Goal: Transaction & Acquisition: Download file/media

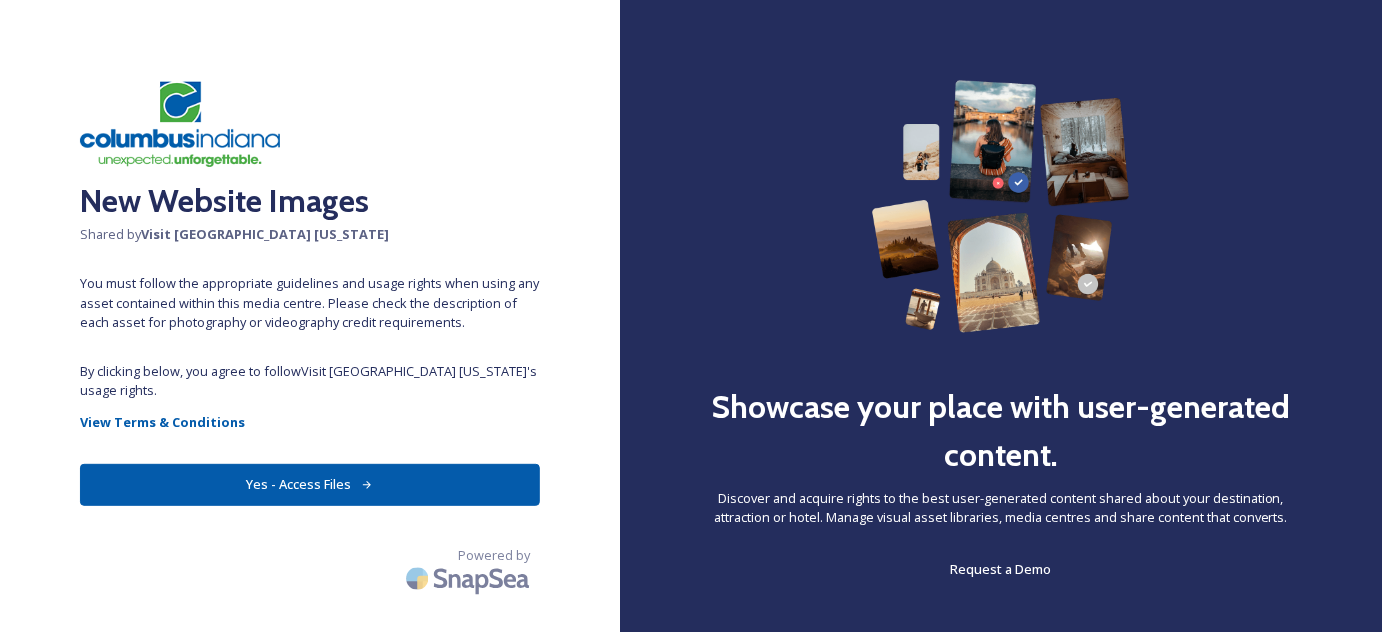
click at [242, 468] on button "Yes - Access Files" at bounding box center [310, 484] width 460 height 41
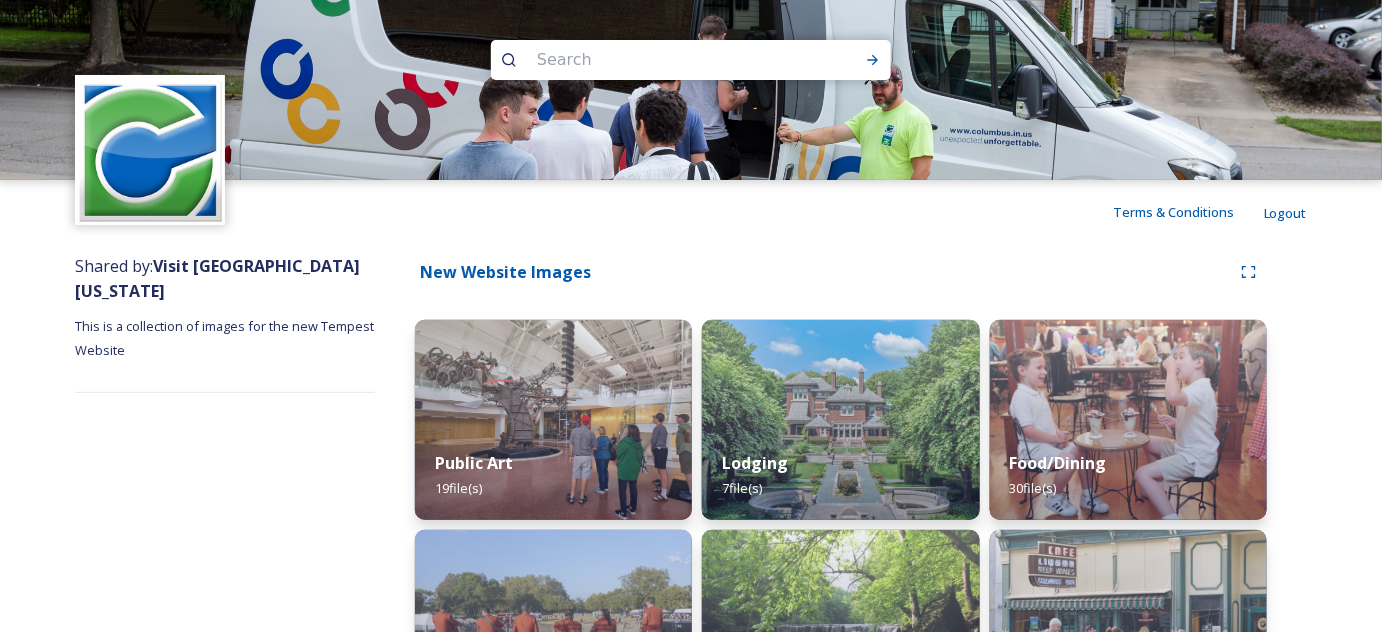
click at [578, 58] on input at bounding box center [664, 60] width 274 height 44
type input "chihuly"
click at [876, 56] on icon at bounding box center [873, 60] width 16 height 16
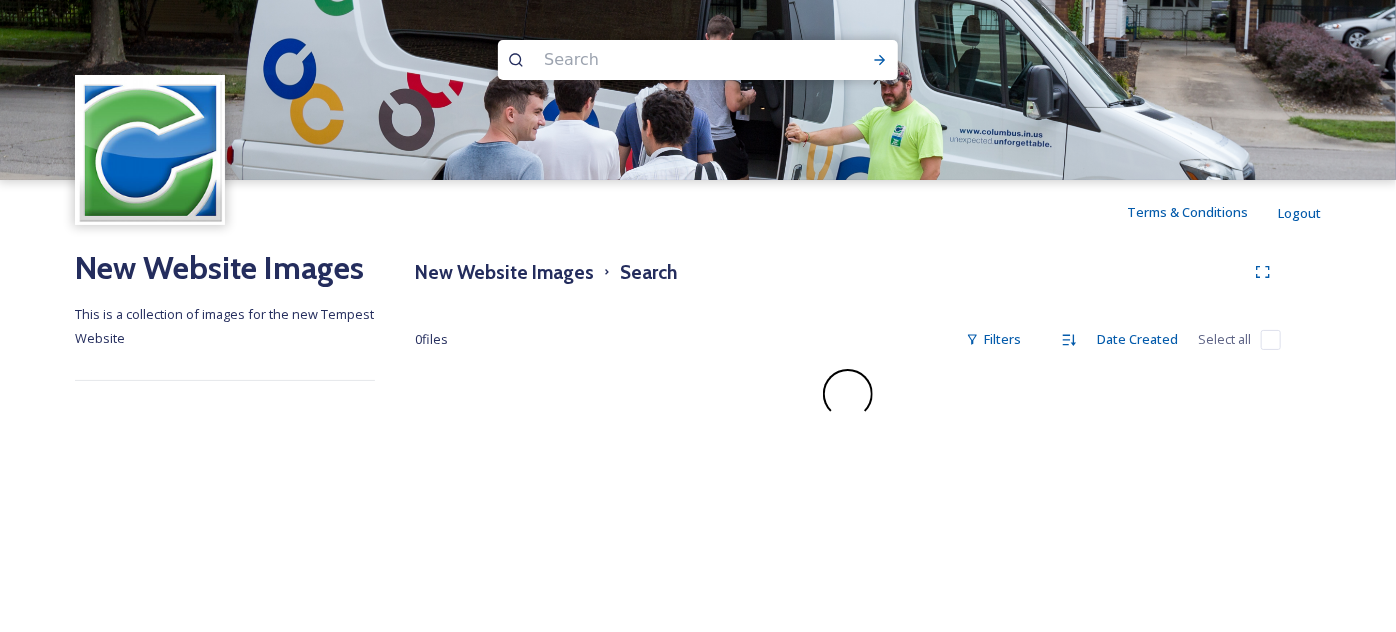
click at [135, 156] on img at bounding box center [150, 150] width 145 height 145
click at [161, 270] on h2 "New Website Images" at bounding box center [225, 268] width 300 height 48
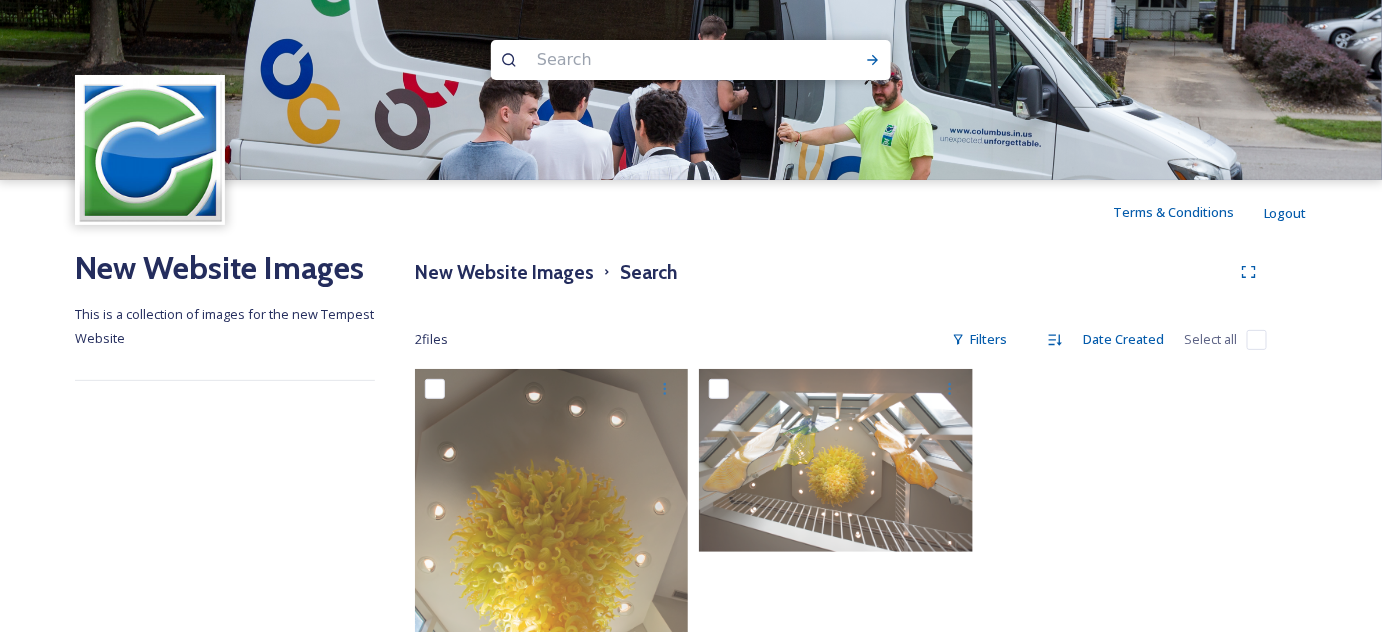
scroll to position [192, 0]
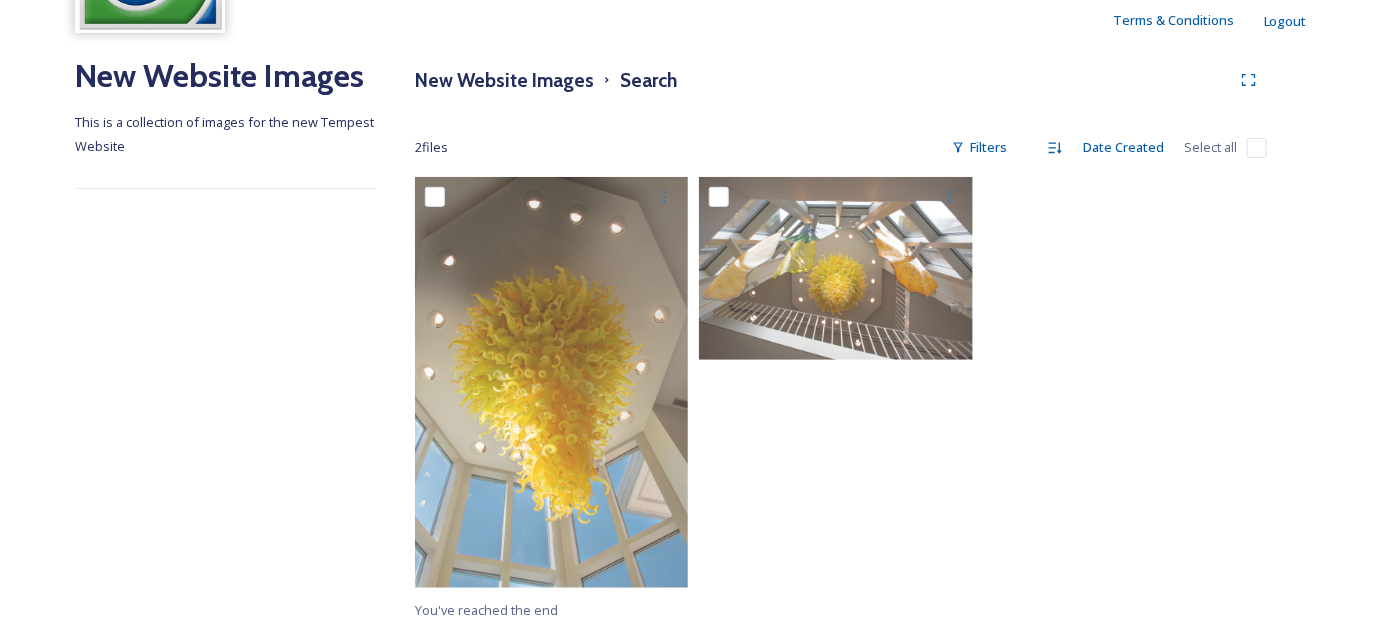
click at [152, 79] on h2 "New Website Images" at bounding box center [225, 76] width 300 height 48
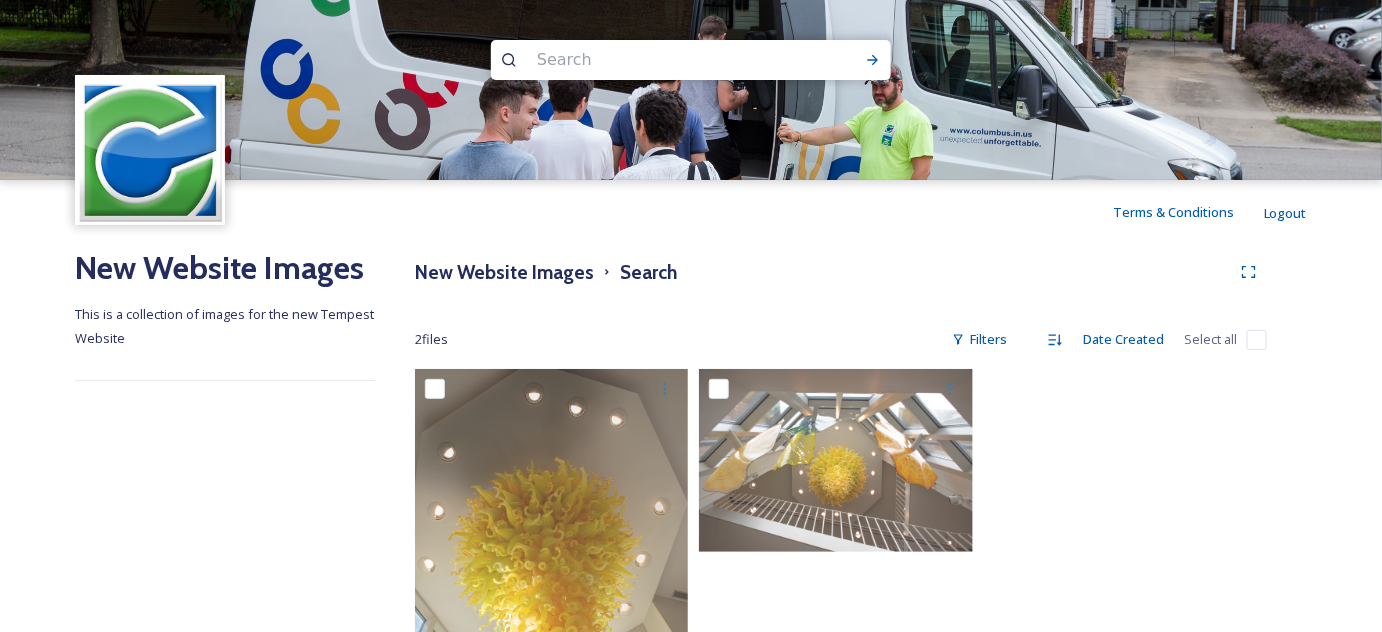
click at [146, 143] on img at bounding box center [150, 150] width 145 height 145
click at [374, 70] on img at bounding box center [691, 90] width 1382 height 180
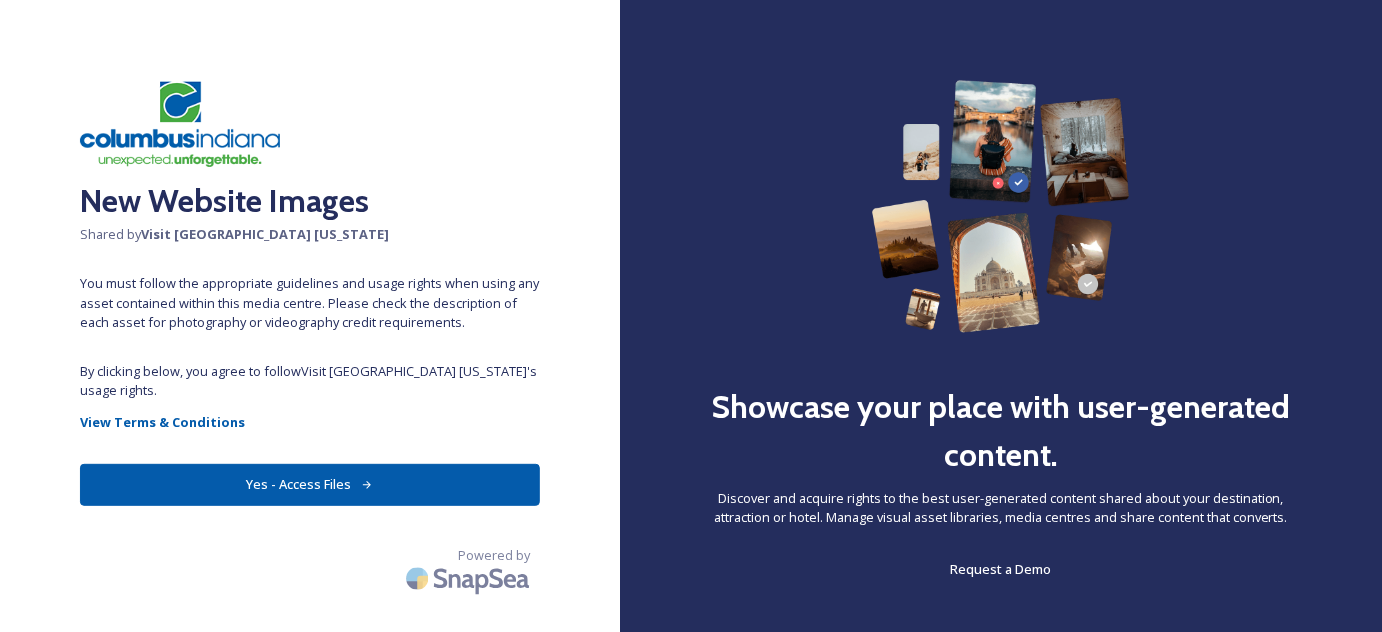
click at [176, 111] on img at bounding box center [180, 123] width 200 height 87
click at [179, 168] on div "New Website Images Shared by Visit Columbus Indiana You must follow the appropr…" at bounding box center [310, 316] width 620 height 472
click at [195, 236] on strong "Visit [GEOGRAPHIC_DATA] [US_STATE]" at bounding box center [265, 234] width 248 height 18
click at [239, 464] on button "Yes - Access Files" at bounding box center [310, 484] width 460 height 41
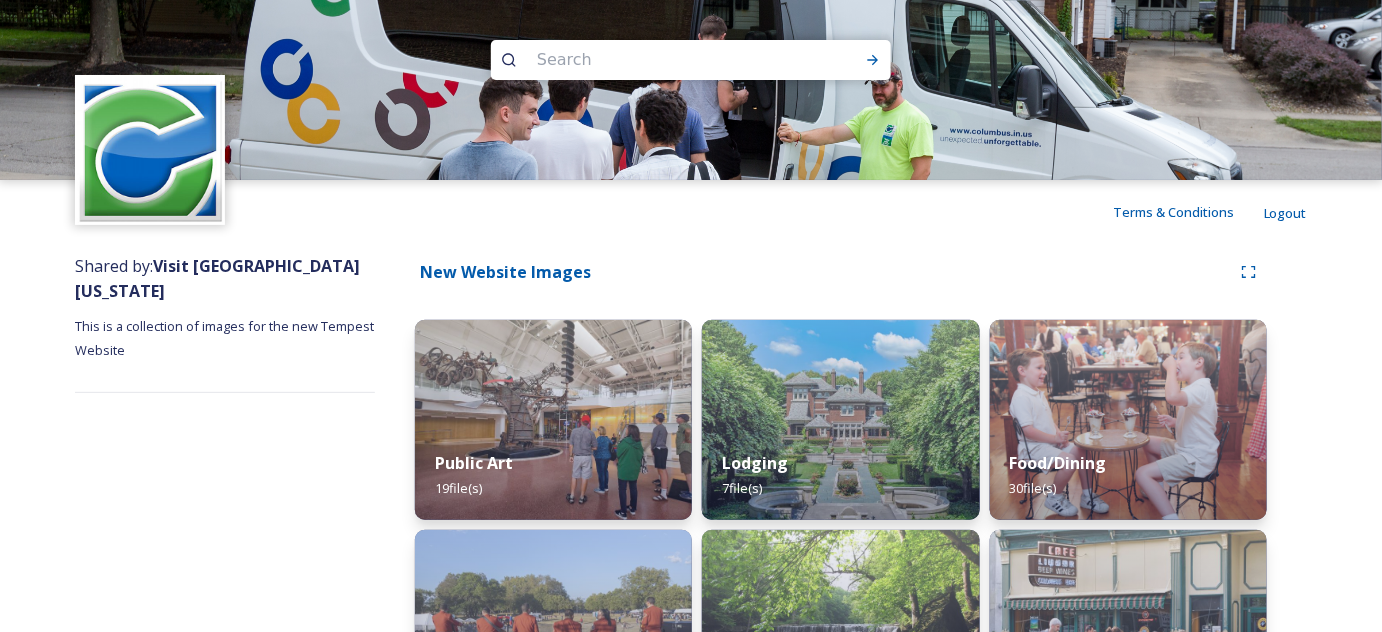
click at [160, 182] on img at bounding box center [150, 150] width 145 height 145
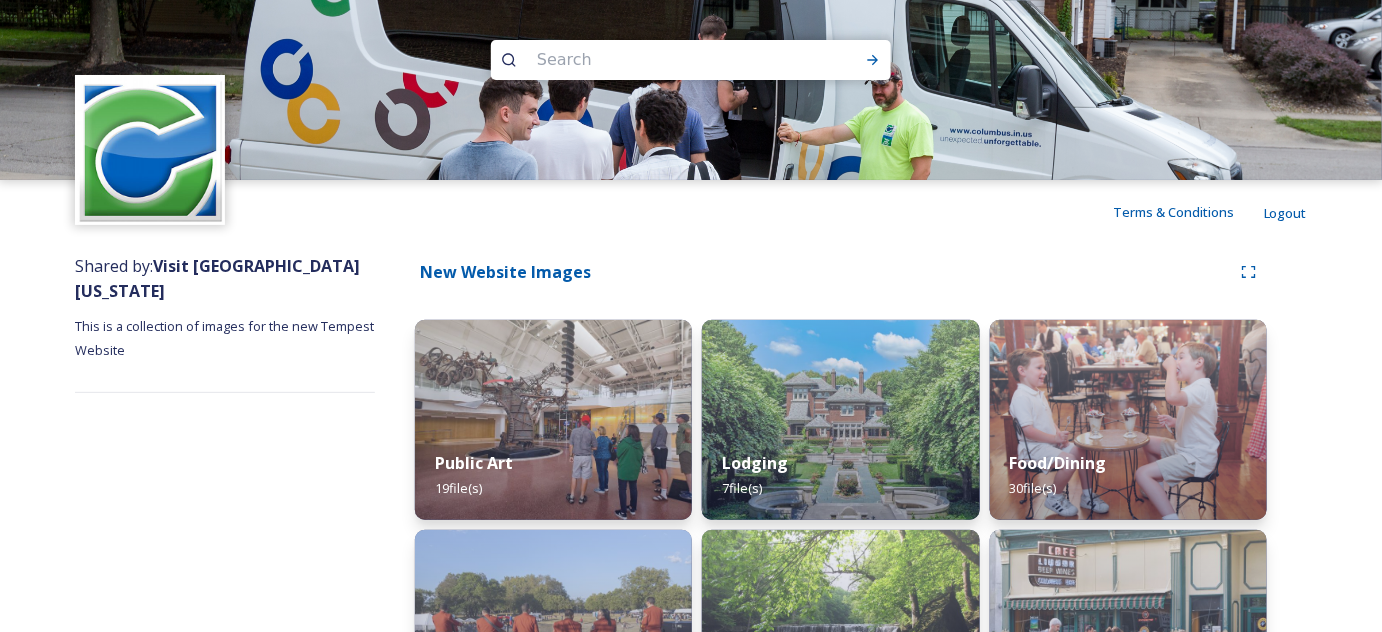
click at [160, 182] on img at bounding box center [150, 150] width 145 height 145
click at [536, 270] on strong "New Website Images" at bounding box center [505, 272] width 171 height 22
click at [47, 474] on div "Shared by: Visit Columbus Indiana This is a collection of images for the new Te…" at bounding box center [691, 602] width 1382 height 716
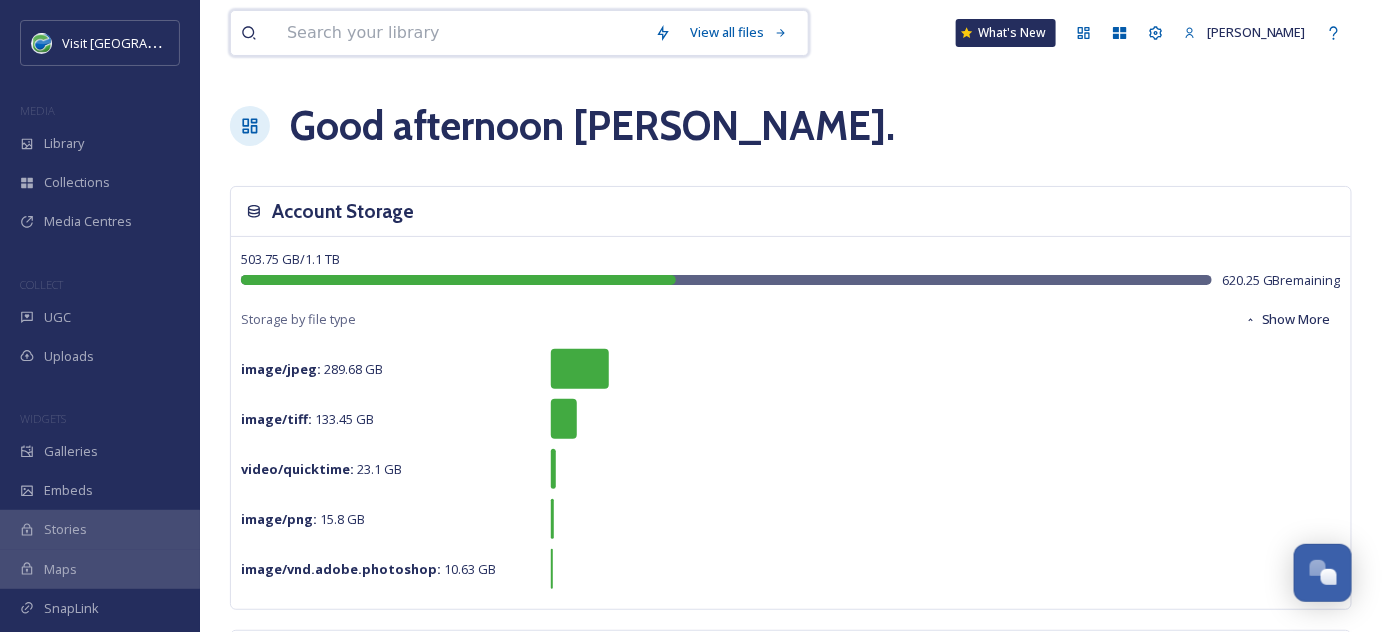
click at [333, 35] on input at bounding box center [461, 33] width 368 height 44
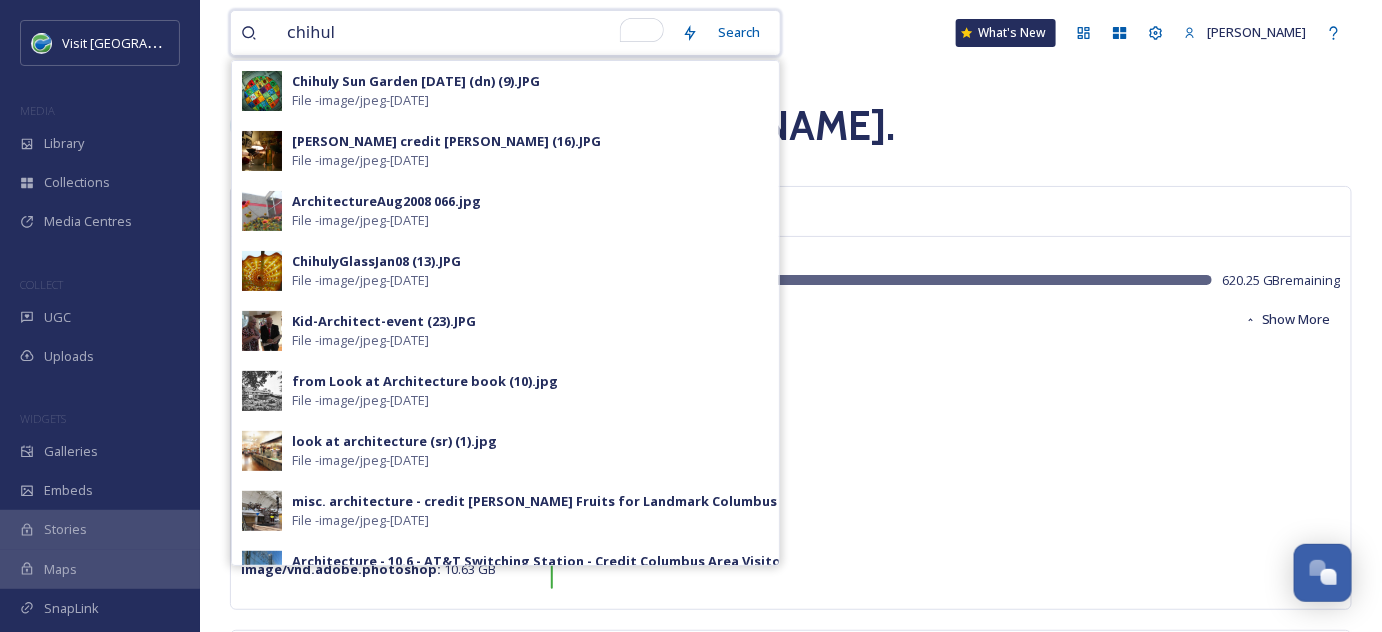
type input "chihuly"
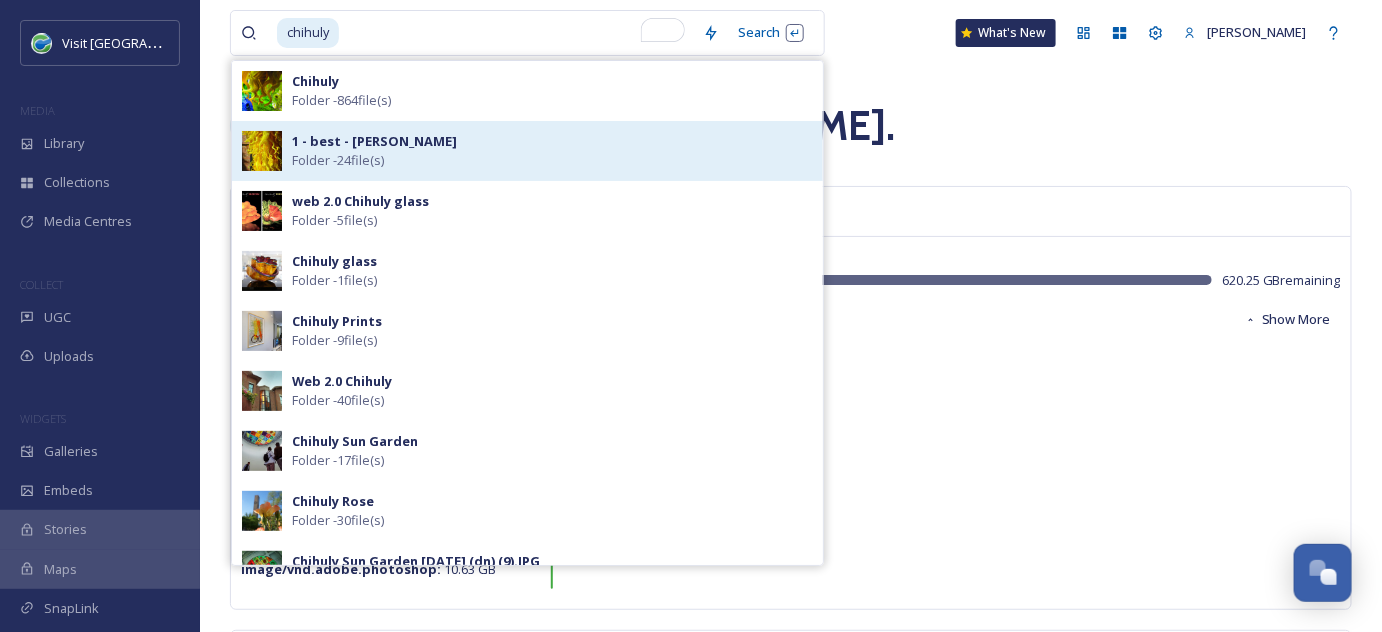
click at [457, 147] on strong "1 - best - Chihuly Chandelier" at bounding box center [374, 141] width 165 height 18
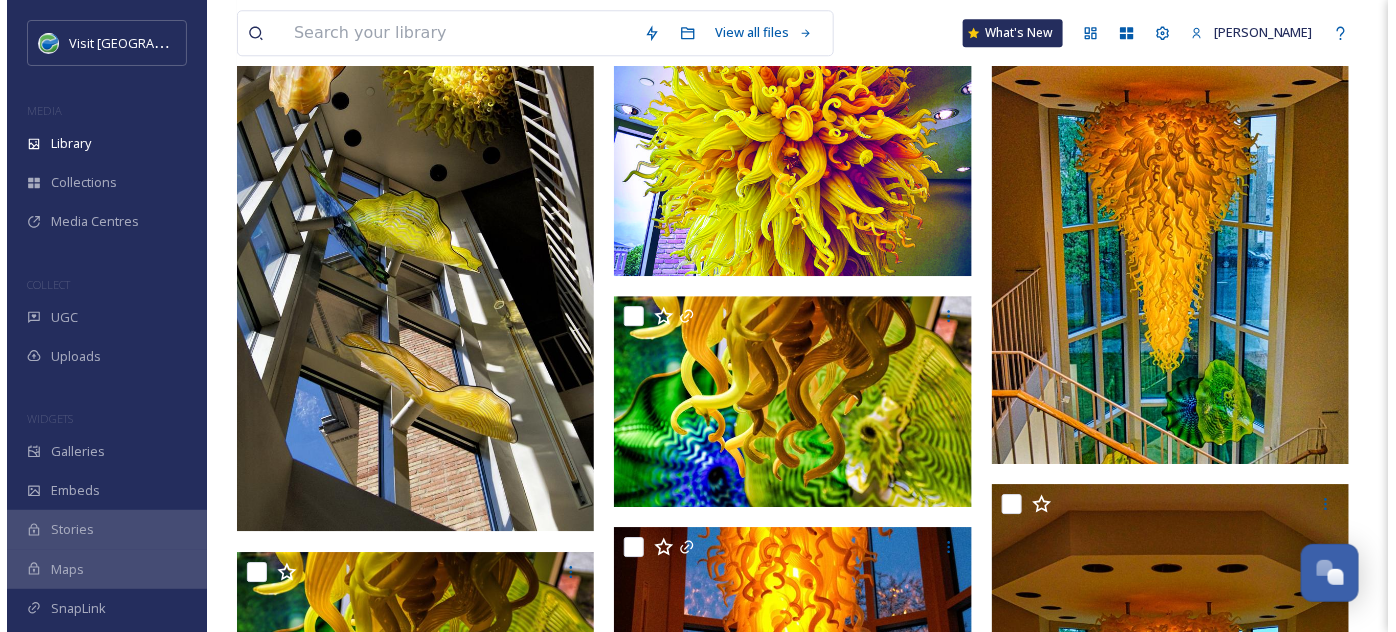
scroll to position [1832, 0]
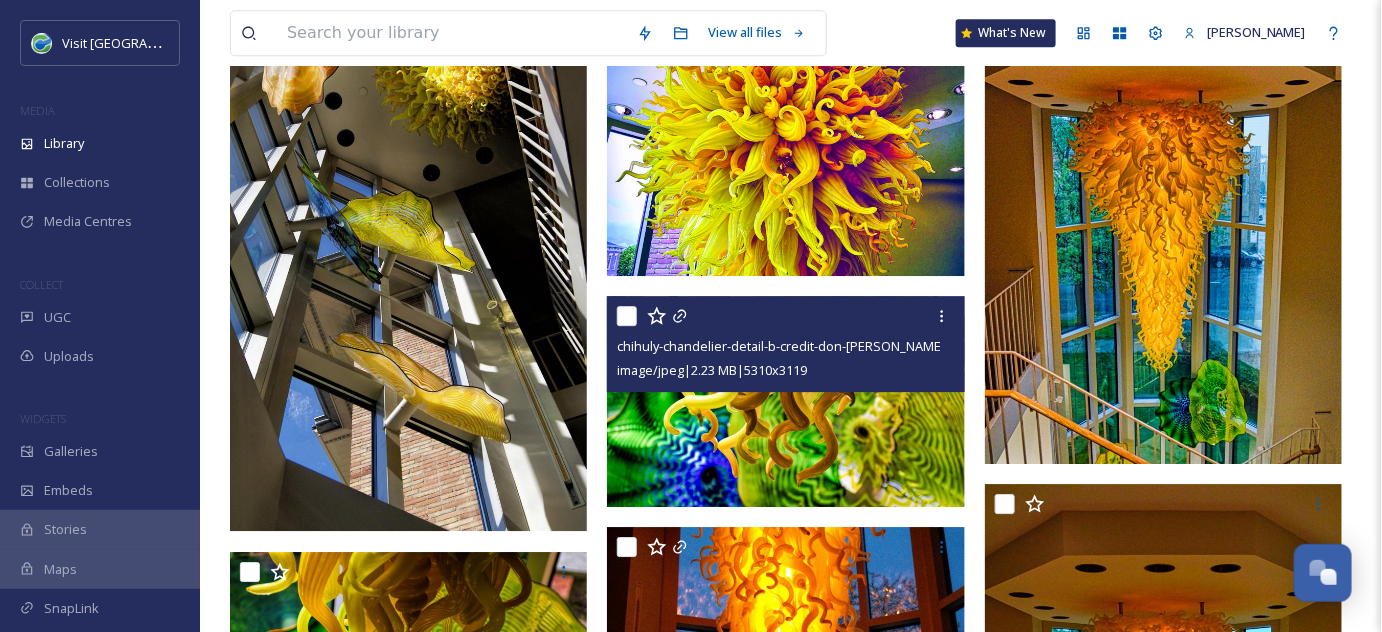
click at [807, 364] on span "image/jpeg | 2.23 MB | 5310 x 3119" at bounding box center [712, 370] width 190 height 18
click at [804, 438] on img at bounding box center [786, 401] width 358 height 210
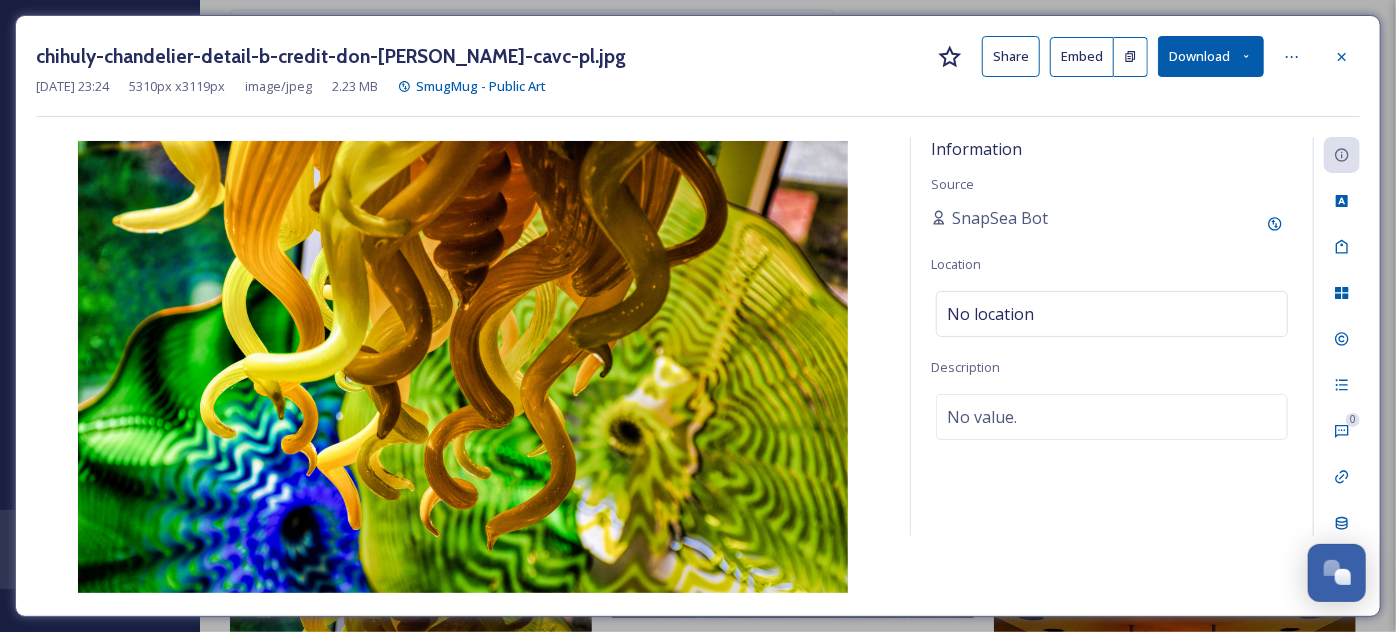
click at [1248, 54] on icon at bounding box center [1246, 56] width 13 height 13
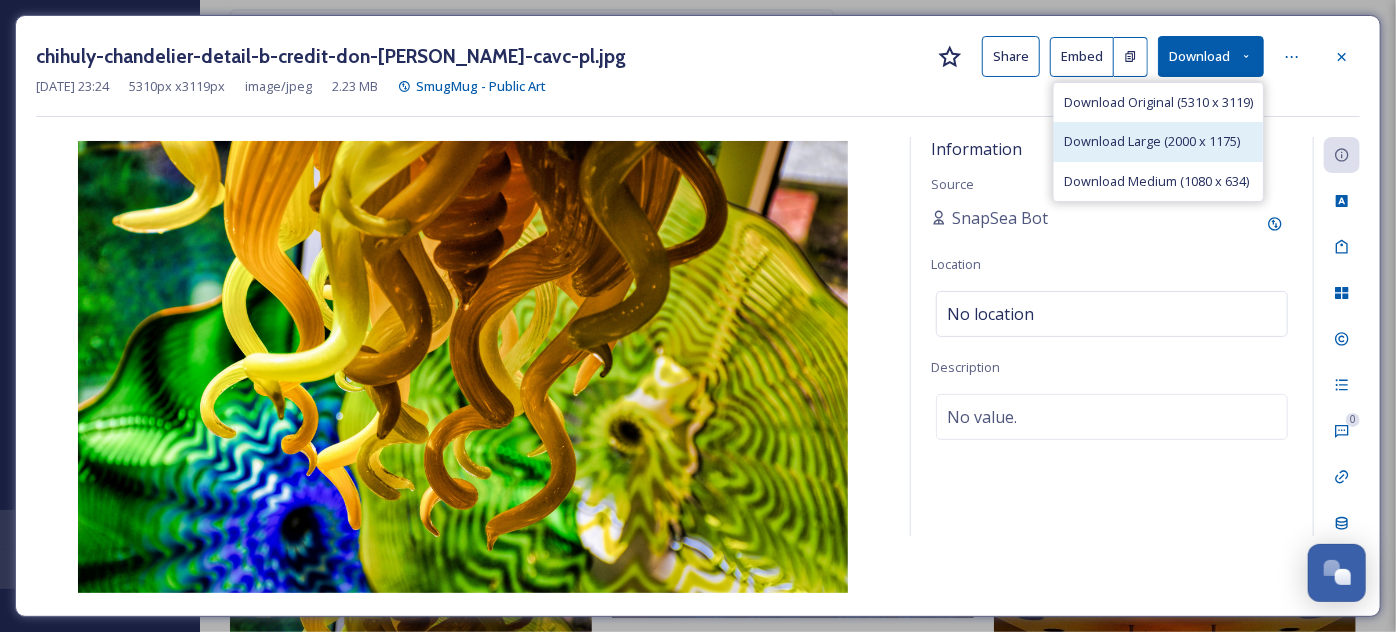
click at [1108, 140] on span "Download Large (2000 x 1175)" at bounding box center [1152, 141] width 176 height 19
